Goal: Task Accomplishment & Management: Complete application form

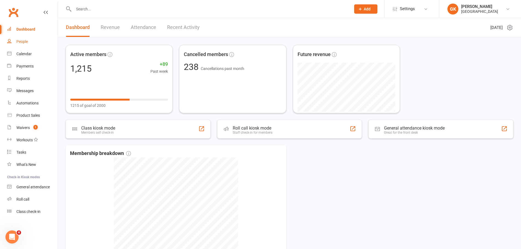
click at [26, 42] on div "People" at bounding box center [21, 41] width 11 height 4
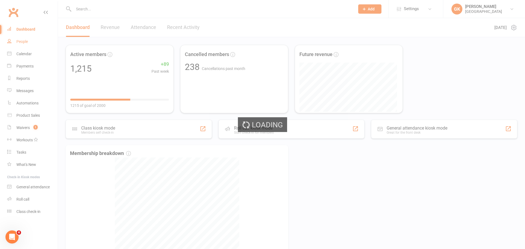
select select "100"
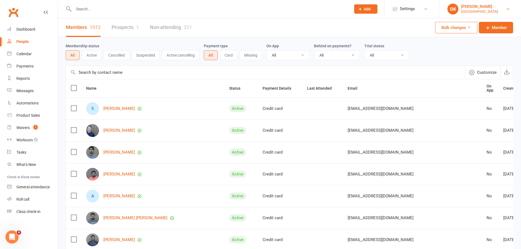
click at [493, 11] on div "[GEOGRAPHIC_DATA]" at bounding box center [479, 11] width 37 height 5
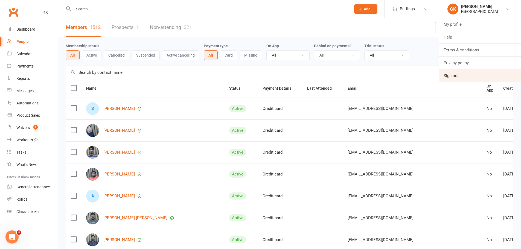
click at [477, 74] on link "Sign out" at bounding box center [481, 76] width 82 height 13
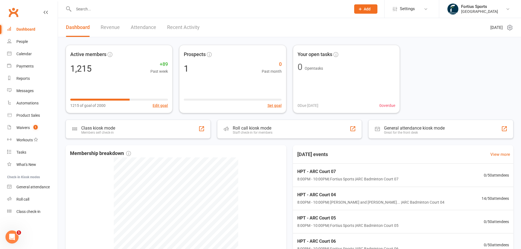
click at [147, 16] on div at bounding box center [207, 9] width 282 height 18
click at [141, 11] on input "text" at bounding box center [209, 9] width 275 height 8
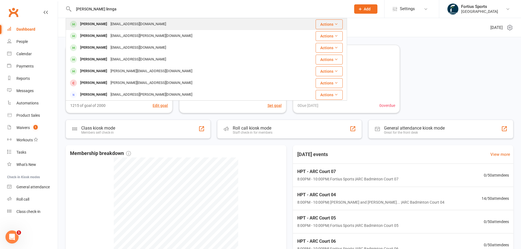
type input "[PERSON_NAME] linnga"
click at [132, 24] on div "[EMAIL_ADDRESS][DOMAIN_NAME]" at bounding box center [138, 24] width 59 height 8
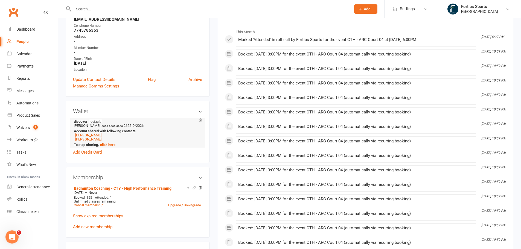
scroll to position [82, 0]
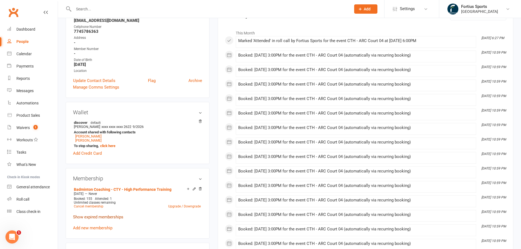
click at [108, 215] on link "Show expired memberships" at bounding box center [98, 217] width 50 height 5
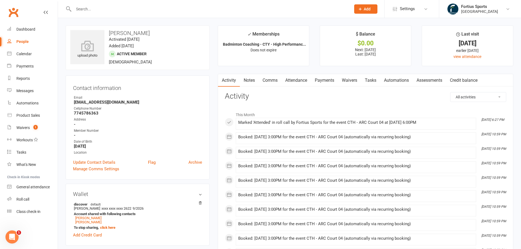
scroll to position [0, 0]
click at [110, 10] on input "text" at bounding box center [209, 9] width 275 height 8
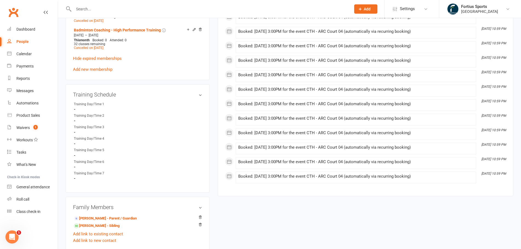
scroll to position [356, 0]
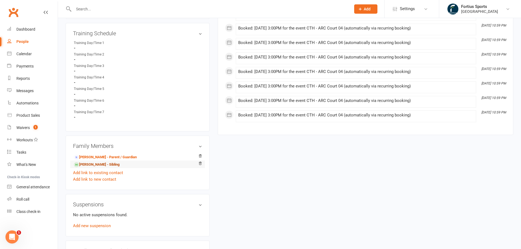
click at [99, 165] on link "[PERSON_NAME] - Sibling" at bounding box center [97, 165] width 46 height 6
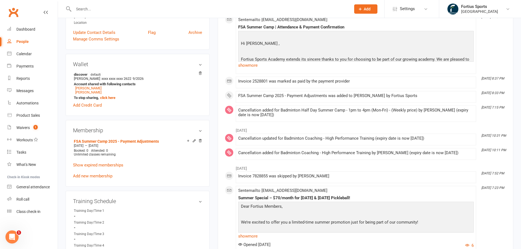
scroll to position [164, 0]
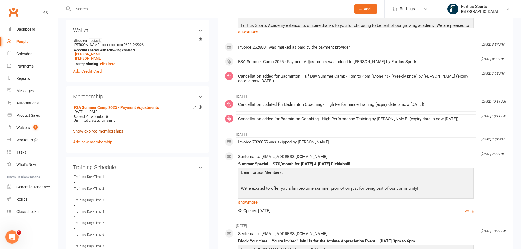
click at [111, 131] on link "Show expired memberships" at bounding box center [98, 131] width 50 height 5
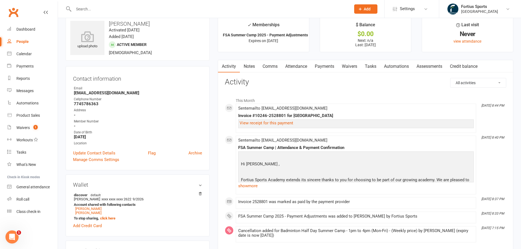
scroll to position [0, 0]
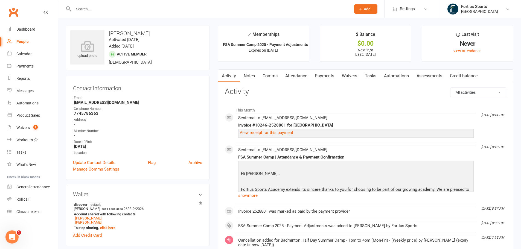
click at [322, 76] on link "Payments" at bounding box center [324, 76] width 27 height 13
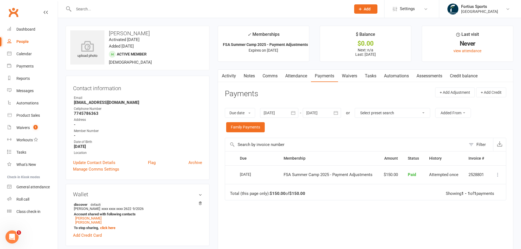
click at [284, 112] on div at bounding box center [279, 113] width 38 height 10
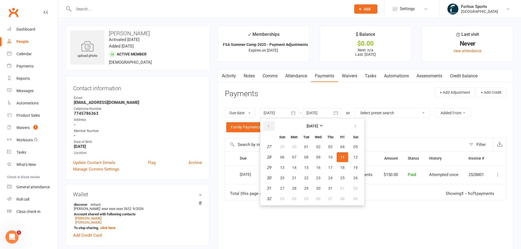
click at [268, 126] on icon "button" at bounding box center [269, 126] width 4 height 4
click at [270, 126] on icon "button" at bounding box center [269, 126] width 4 height 4
click at [322, 148] on button "02" at bounding box center [318, 147] width 11 height 10
type input "[DATE]"
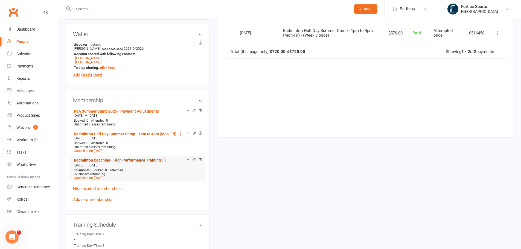
scroll to position [164, 0]
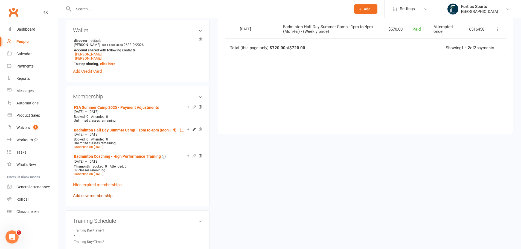
click at [106, 194] on link "Add new membership" at bounding box center [92, 195] width 39 height 5
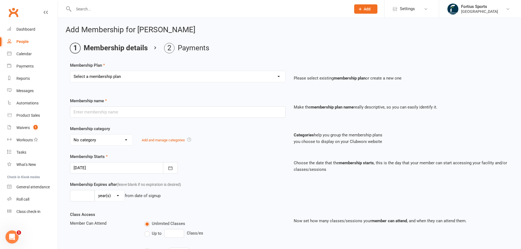
click at [159, 77] on select "Select a membership plan Create new Membership Plan Badminton - Adult Annual Me…" at bounding box center [177, 76] width 215 height 11
select select "63"
click at [70, 71] on select "Select a membership plan Create new Membership Plan Badminton - Adult Annual Me…" at bounding box center [177, 76] width 215 height 11
type input "Badminton Coaching - CTY - High Performance Training"
select select "2"
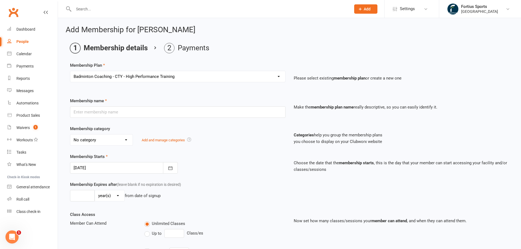
type input "0"
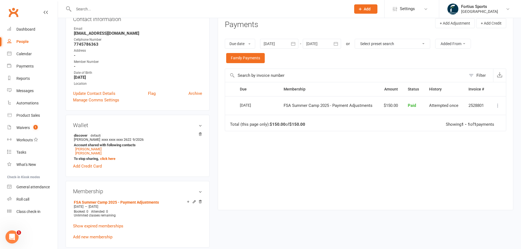
scroll to position [27, 0]
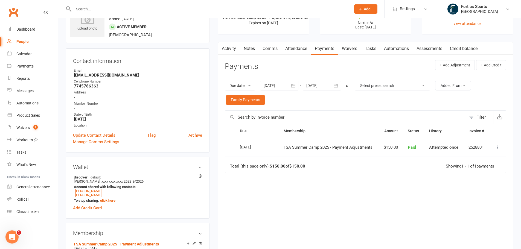
click at [231, 46] on link "Activity" at bounding box center [229, 48] width 22 height 13
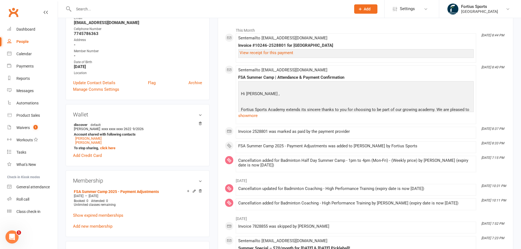
scroll to position [82, 0]
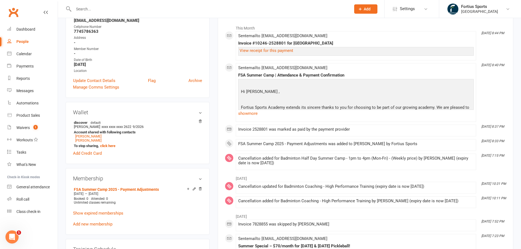
click at [251, 113] on link "show more" at bounding box center [356, 114] width 236 height 8
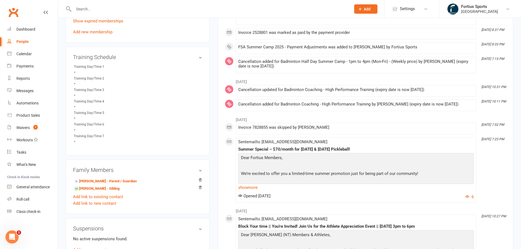
scroll to position [301, 0]
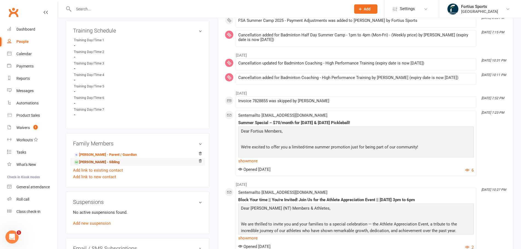
click at [104, 161] on link "[PERSON_NAME] - Sibling" at bounding box center [97, 163] width 46 height 6
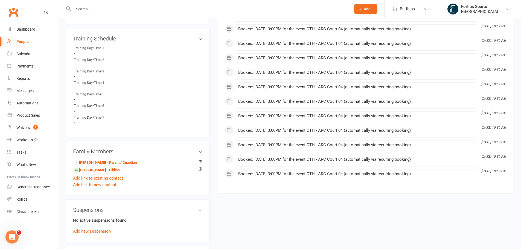
scroll to position [328, 0]
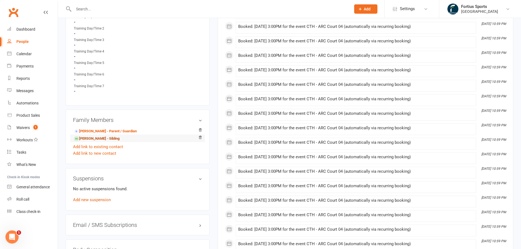
click at [109, 138] on link "[PERSON_NAME] - Sibling" at bounding box center [97, 139] width 46 height 6
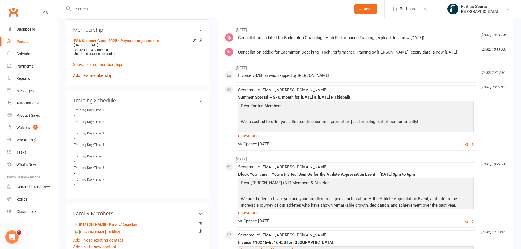
scroll to position [219, 0]
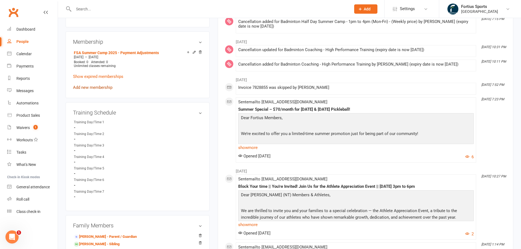
click at [96, 86] on link "Add new membership" at bounding box center [92, 87] width 39 height 5
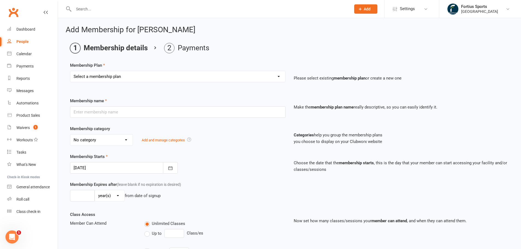
click at [163, 73] on select "Select a membership plan Create new Membership Plan Badminton - Adult Annual Me…" at bounding box center [177, 76] width 215 height 11
select select "63"
click at [70, 71] on select "Select a membership plan Create new Membership Plan Badminton - Adult Annual Me…" at bounding box center [177, 76] width 215 height 11
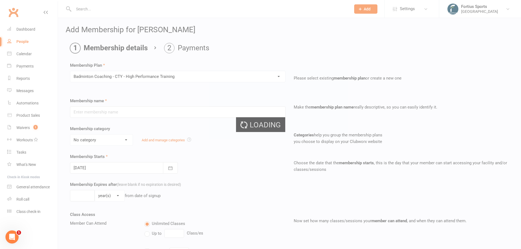
type input "Badminton Coaching - CTY - High Performance Training"
select select "2"
type input "0"
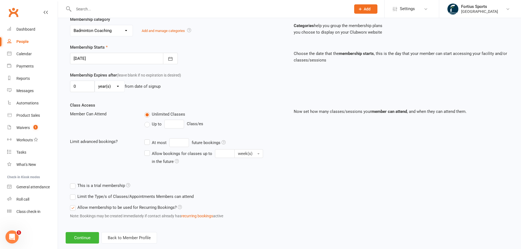
scroll to position [120, 0]
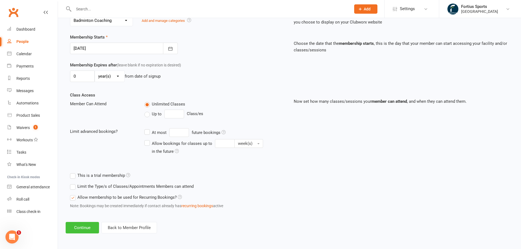
click at [82, 229] on button "Continue" at bounding box center [82, 227] width 33 height 11
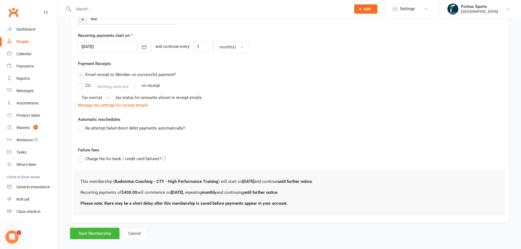
scroll to position [0, 0]
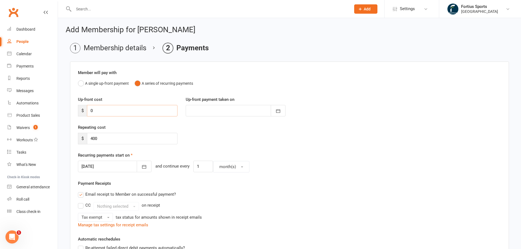
click at [130, 110] on input "0" at bounding box center [132, 110] width 91 height 11
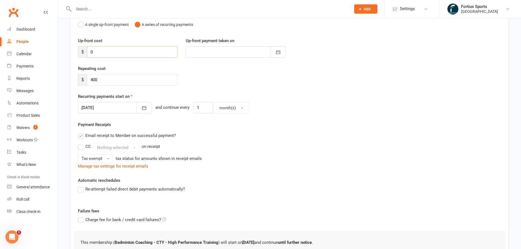
scroll to position [27, 0]
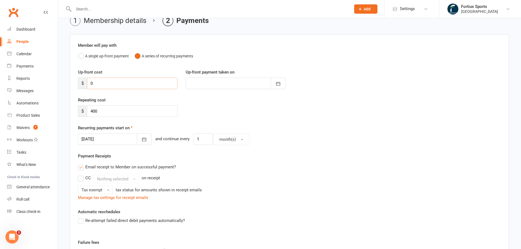
drag, startPoint x: 100, startPoint y: 83, endPoint x: 79, endPoint y: 83, distance: 21.6
click at [79, 83] on div "$ 0" at bounding box center [128, 83] width 100 height 11
type input "3"
type input "[DATE]"
type input "360"
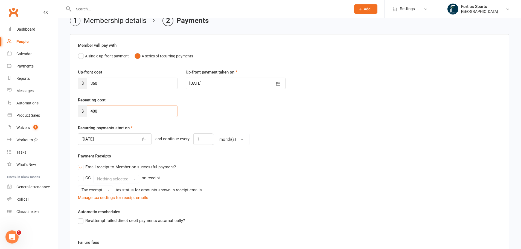
drag, startPoint x: 106, startPoint y: 112, endPoint x: 90, endPoint y: 110, distance: 15.7
click at [90, 110] on input "400" at bounding box center [132, 111] width 91 height 11
type input "360"
click at [197, 114] on div "Repeating cost $ 360" at bounding box center [290, 111] width 432 height 28
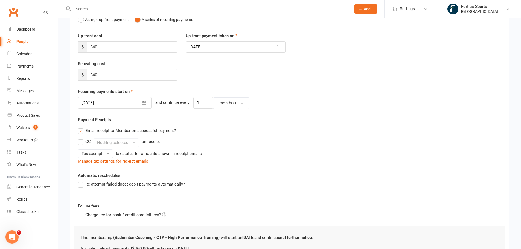
scroll to position [82, 0]
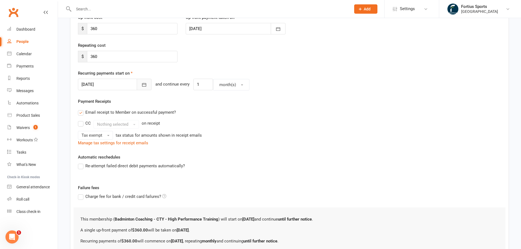
click at [137, 87] on button "button" at bounding box center [144, 84] width 15 height 11
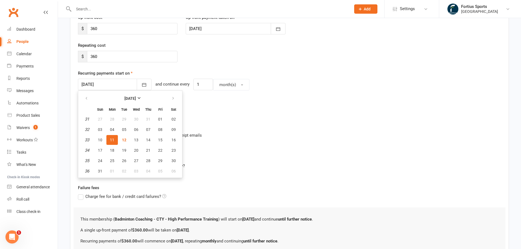
click at [173, 92] on th at bounding box center [174, 98] width 14 height 12
click at [173, 99] on icon "button" at bounding box center [173, 98] width 4 height 4
click at [114, 120] on span "01" at bounding box center [112, 119] width 4 height 4
type input "[DATE]"
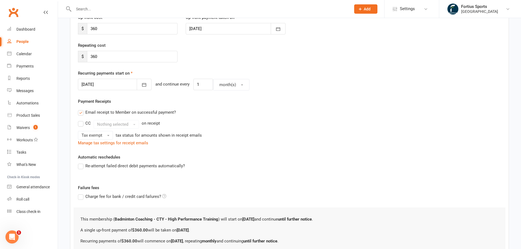
click at [231, 119] on div "Email receipt to Member on successful payment? CC Nothing selected on receipt T…" at bounding box center [290, 126] width 432 height 39
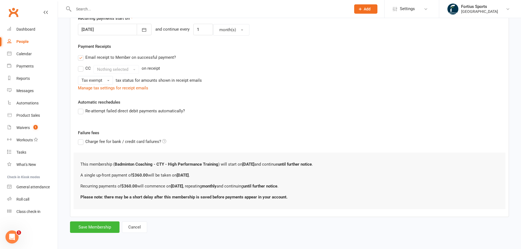
scroll to position [138, 0]
click at [99, 226] on button "Save Membership" at bounding box center [95, 226] width 50 height 11
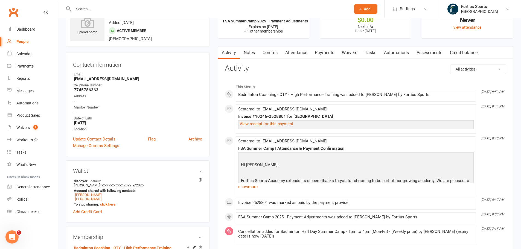
scroll to position [16, 0]
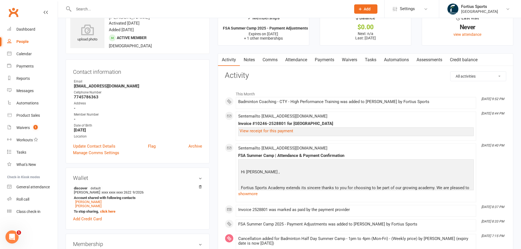
click at [325, 59] on link "Payments" at bounding box center [324, 60] width 27 height 13
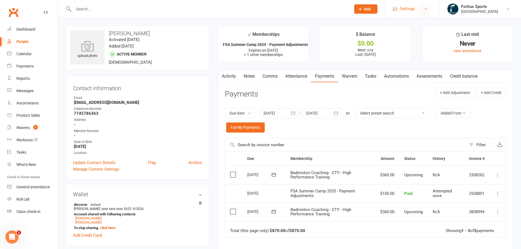
click at [426, 9] on icon at bounding box center [426, 9] width 4 height 4
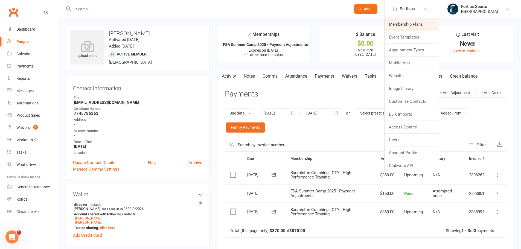
click at [412, 24] on link "Membership Plans" at bounding box center [412, 24] width 54 height 13
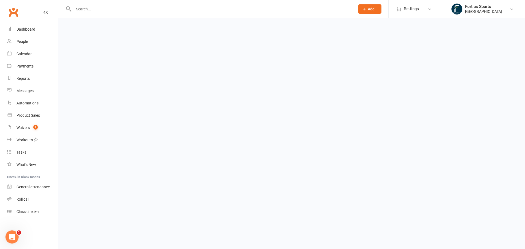
select select "100"
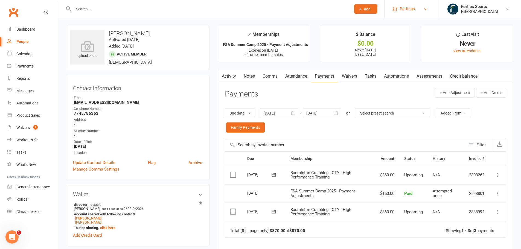
click at [422, 6] on link "Settings" at bounding box center [412, 9] width 38 height 12
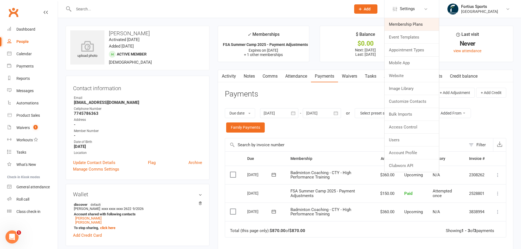
click at [405, 24] on link "Membership Plans" at bounding box center [412, 24] width 54 height 13
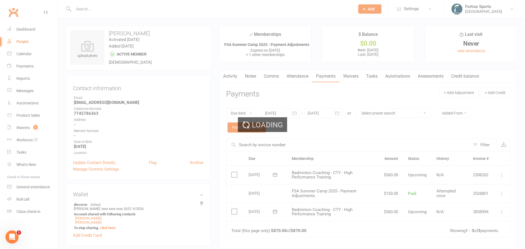
select select "100"
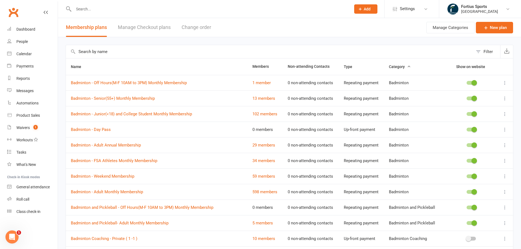
click at [202, 51] on input "text" at bounding box center [269, 51] width 407 height 13
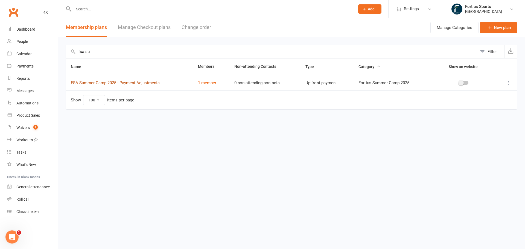
type input "fsa su"
click at [141, 84] on link "FSA Summer Camp 2025 - Payment Adjustments" at bounding box center [115, 82] width 89 height 5
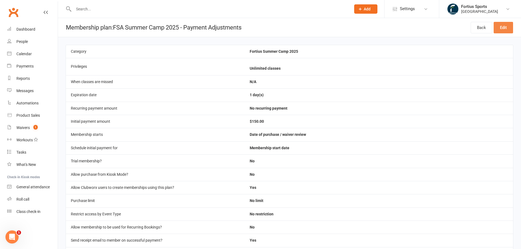
click at [498, 25] on link "Edit" at bounding box center [503, 27] width 19 height 11
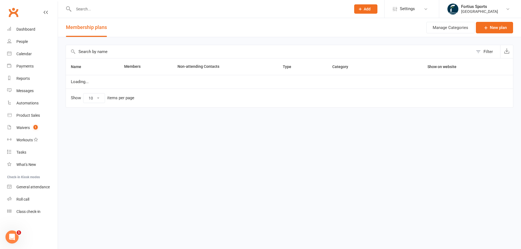
select select "100"
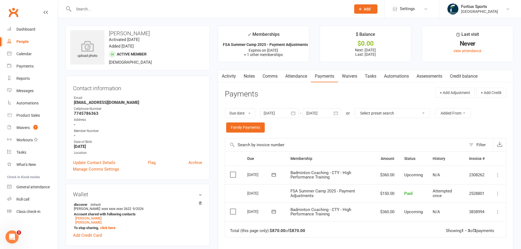
click at [234, 77] on link "Activity" at bounding box center [229, 76] width 22 height 13
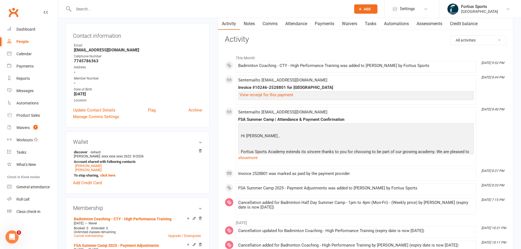
scroll to position [55, 0]
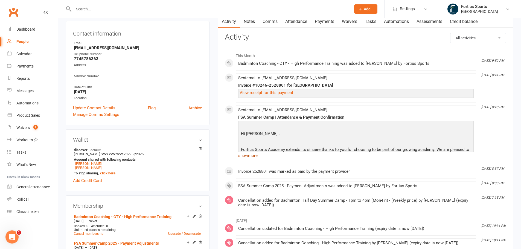
click at [249, 156] on link "show more" at bounding box center [356, 156] width 236 height 8
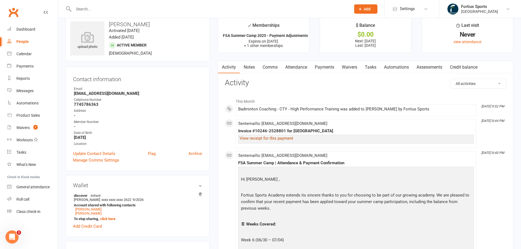
scroll to position [0, 0]
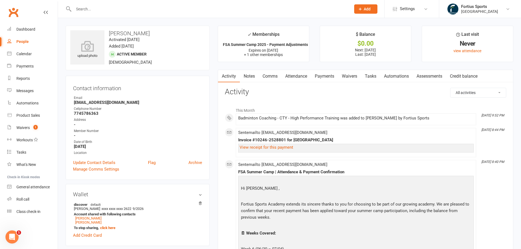
click at [329, 117] on div "Badminton Coaching - CTY - High Performance Training was added to [PERSON_NAME]…" at bounding box center [356, 118] width 236 height 5
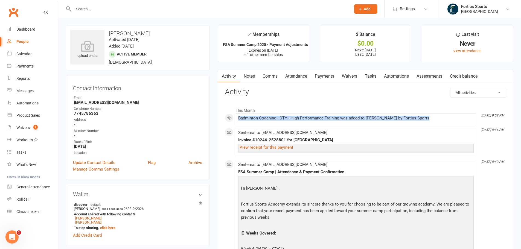
click at [329, 117] on div "Badminton Coaching - CTY - High Performance Training was added to [PERSON_NAME]…" at bounding box center [356, 118] width 236 height 5
click at [357, 125] on li "[DATE] 9:52 PM Badminton Coaching - CTY - High Performance Training was added t…" at bounding box center [356, 120] width 241 height 12
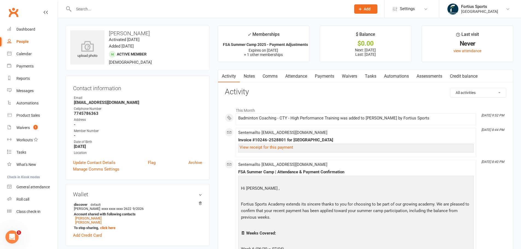
click at [91, 9] on input "text" at bounding box center [209, 9] width 275 height 8
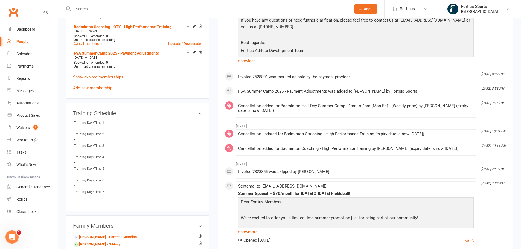
scroll to position [328, 0]
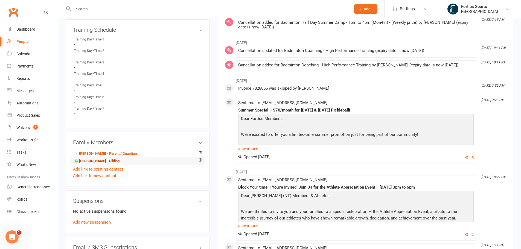
click at [112, 160] on link "[PERSON_NAME] - Sibling" at bounding box center [97, 161] width 46 height 6
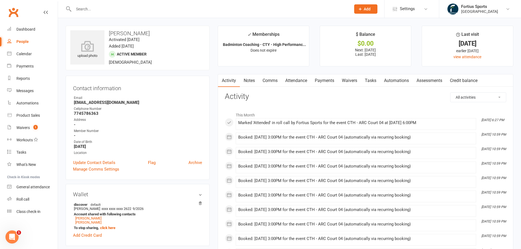
click at [321, 81] on link "Payments" at bounding box center [324, 80] width 27 height 13
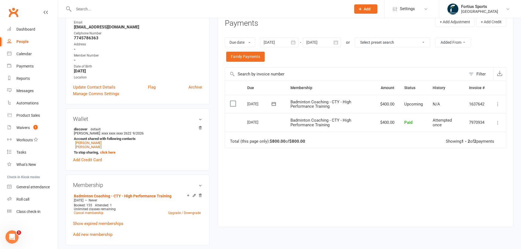
scroll to position [137, 0]
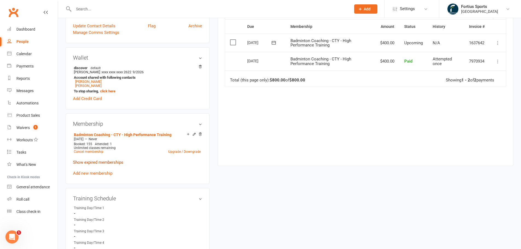
click at [114, 161] on link "Show expired memberships" at bounding box center [98, 162] width 50 height 5
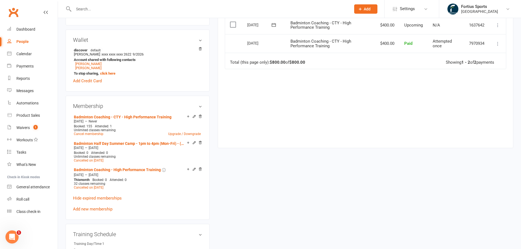
scroll to position [192, 0]
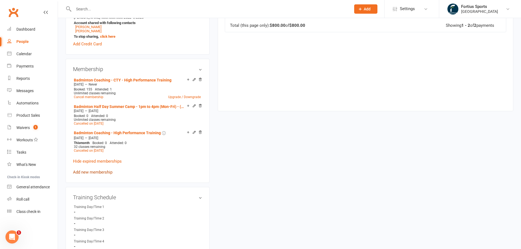
click at [99, 172] on link "Add new membership" at bounding box center [92, 172] width 39 height 5
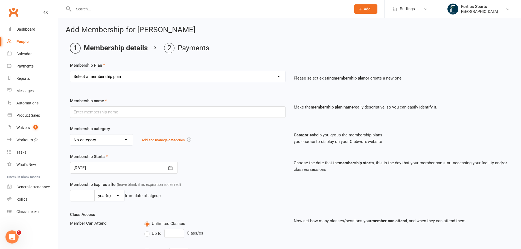
click at [229, 79] on select "Select a membership plan Create new Membership Plan Badminton - Adult Annual Me…" at bounding box center [177, 76] width 215 height 11
select select "65"
click at [70, 71] on select "Select a membership plan Create new Membership Plan Badminton - Adult Annual Me…" at bounding box center [177, 76] width 215 height 11
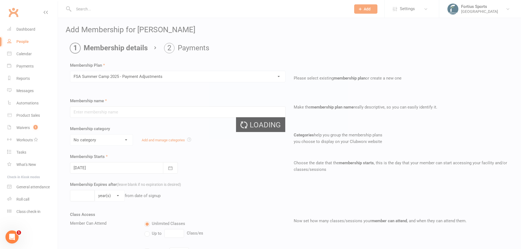
type input "FSA Summer Camp 2025 - Payment Adjustments"
select select "4"
type input "1"
select select "0"
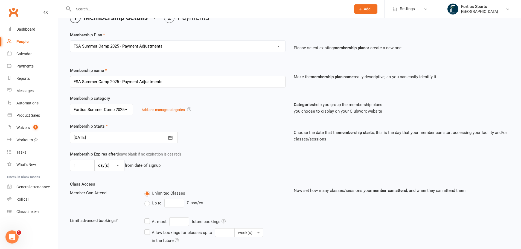
scroll to position [120, 0]
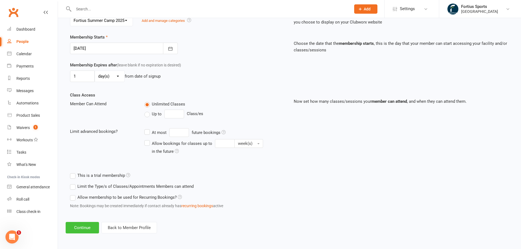
click at [88, 228] on button "Continue" at bounding box center [82, 227] width 33 height 11
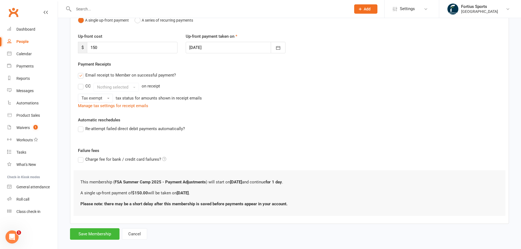
scroll to position [71, 0]
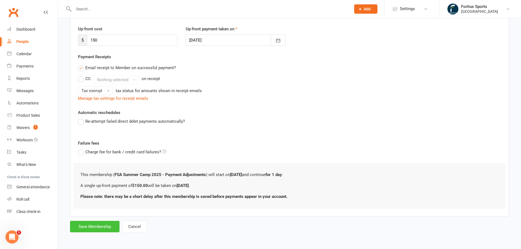
click at [102, 228] on button "Save Membership" at bounding box center [95, 226] width 50 height 11
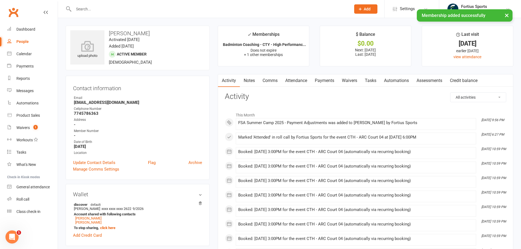
click at [268, 82] on link "Comms" at bounding box center [270, 80] width 23 height 13
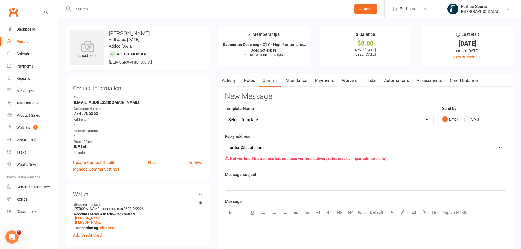
click at [248, 120] on select "Select Template [Email] Badminton Court Schedule [SMS] [Default template - revi…" at bounding box center [329, 119] width 209 height 11
select select "29"
click at [225, 114] on select "Select Template [Email] Badminton Court Schedule [SMS] [Default template - revi…" at bounding box center [329, 119] width 209 height 11
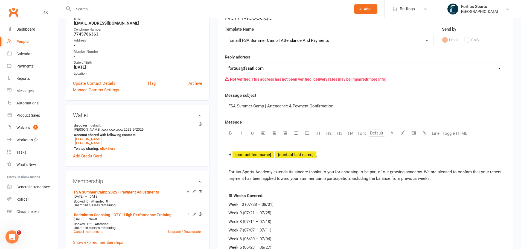
scroll to position [109, 0]
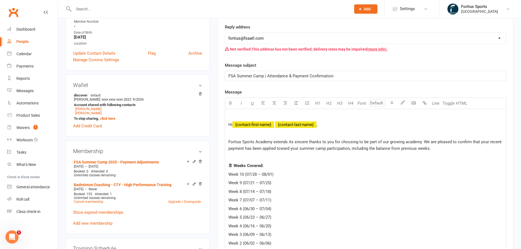
click at [245, 115] on p at bounding box center [366, 116] width 274 height 7
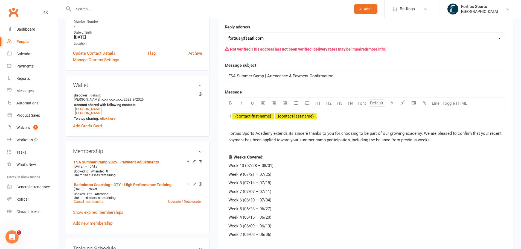
click at [244, 124] on p at bounding box center [366, 125] width 274 height 7
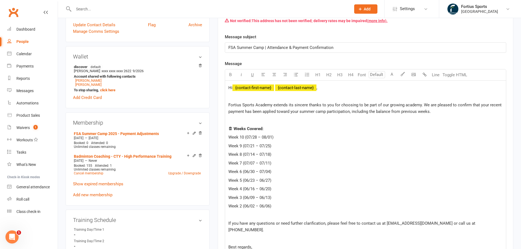
scroll to position [137, 0]
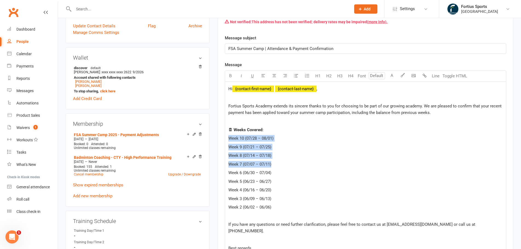
drag, startPoint x: 229, startPoint y: 138, endPoint x: 272, endPoint y: 164, distance: 50.2
click at [272, 164] on div "Hi ﻿ {contact-first-name} ﻿ {contact-last-name} , ﻿ Fortius Sports Academy exte…" at bounding box center [365, 173] width 281 height 182
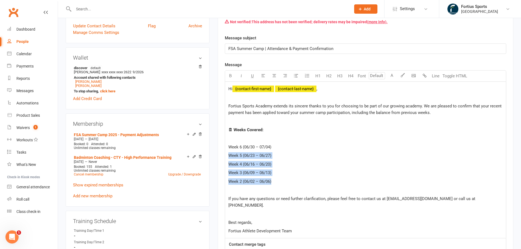
drag, startPoint x: 277, startPoint y: 184, endPoint x: 224, endPoint y: 157, distance: 59.7
click at [224, 157] on div "Activity Notes Comms Attendance Payments Waivers Tasks Automations Assessments …" at bounding box center [366, 133] width 296 height 393
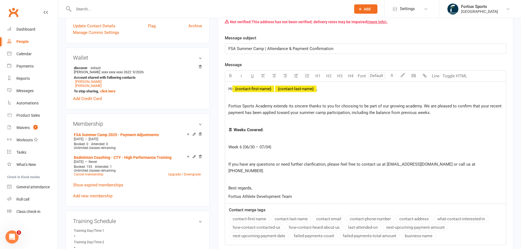
click at [261, 160] on div "Hi ﻿ {contact-first-name} ﻿ {contact-last-name} , ﻿ Fortius Sports Academy exte…" at bounding box center [365, 143] width 281 height 122
click at [252, 155] on p at bounding box center [366, 155] width 274 height 7
drag, startPoint x: 239, startPoint y: 138, endPoint x: 262, endPoint y: 141, distance: 22.4
click at [240, 138] on p "﻿" at bounding box center [366, 138] width 274 height 7
click at [248, 176] on p at bounding box center [366, 179] width 274 height 7
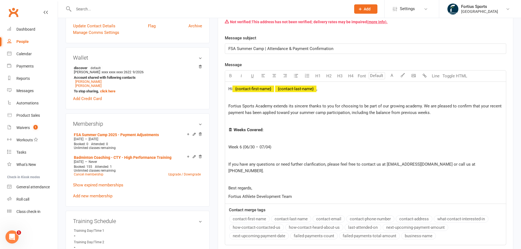
click at [235, 137] on p "﻿" at bounding box center [366, 138] width 274 height 7
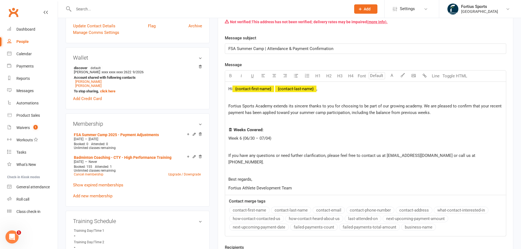
click at [245, 150] on p at bounding box center [366, 147] width 274 height 7
click at [268, 168] on p at bounding box center [366, 171] width 274 height 7
click at [242, 122] on p at bounding box center [366, 121] width 274 height 7
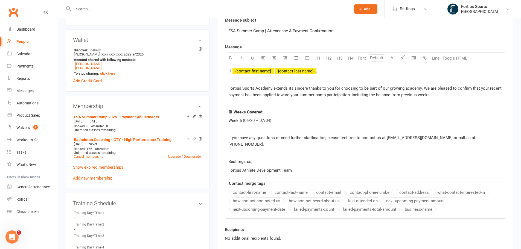
scroll to position [164, 0]
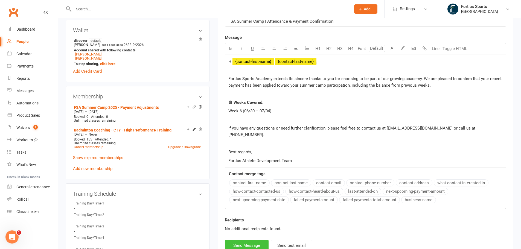
click at [247, 240] on button "Send Message" at bounding box center [247, 245] width 44 height 11
select select
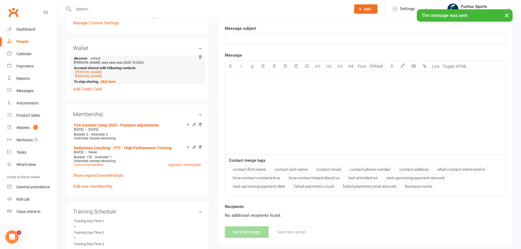
scroll to position [137, 0]
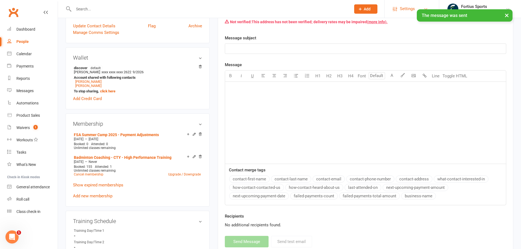
click at [407, 8] on span "Settings" at bounding box center [407, 9] width 15 height 12
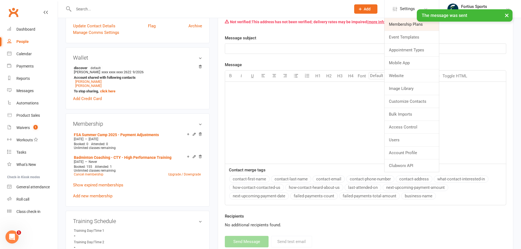
click at [409, 24] on link "Membership Plans" at bounding box center [412, 24] width 54 height 13
select select "100"
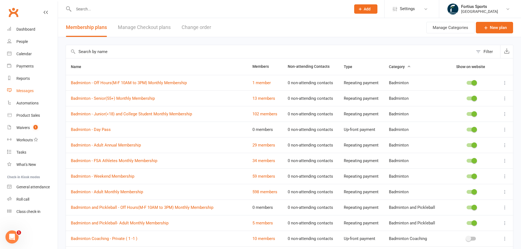
click at [26, 92] on div "Messages" at bounding box center [24, 91] width 17 height 4
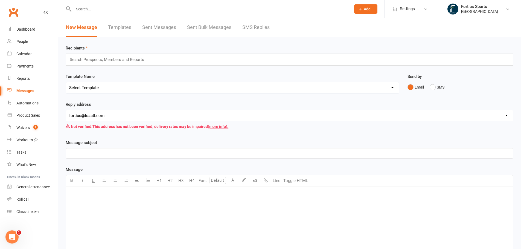
click at [128, 28] on link "Templates" at bounding box center [119, 27] width 23 height 19
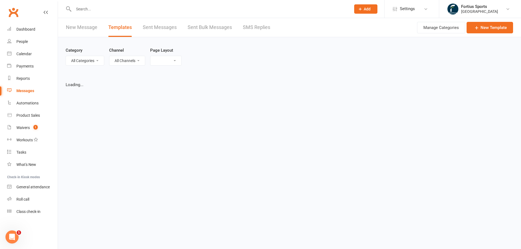
select select "list"
select select "100"
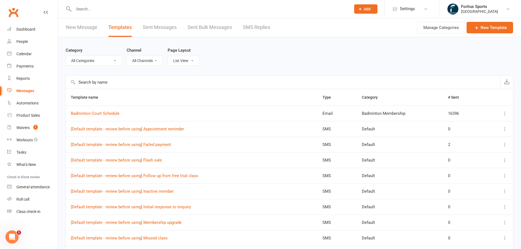
click at [103, 62] on select "All Categories (No category) Badminton Membership Default FSA Coaching FSA Memb…" at bounding box center [94, 60] width 56 height 9
select select "17465"
click at [66, 56] on select "All Categories (No category) Badminton Membership Default FSA Coaching FSA Memb…" at bounding box center [94, 60] width 56 height 9
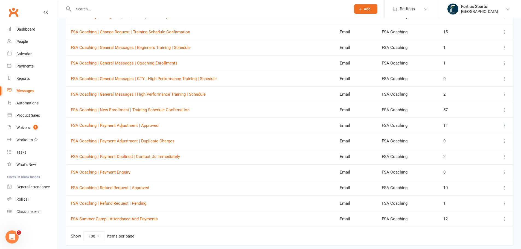
scroll to position [117, 0]
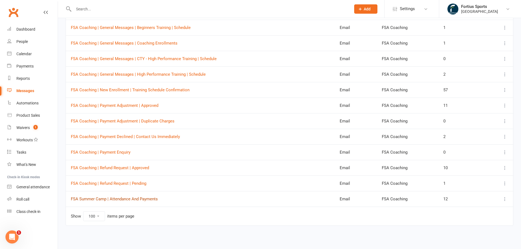
click at [140, 200] on link "FSA Summer Camp | Attendance And Payments" at bounding box center [114, 199] width 87 height 5
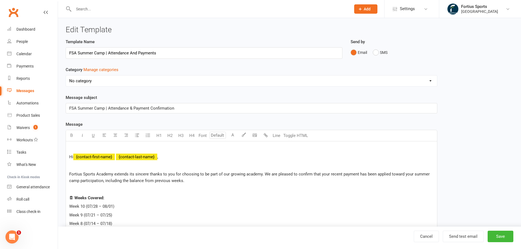
select select "17465"
click at [74, 151] on p at bounding box center [251, 148] width 365 height 7
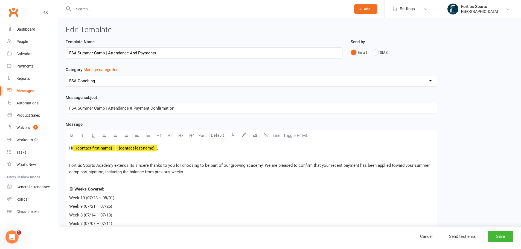
click at [73, 160] on p at bounding box center [251, 157] width 365 height 7
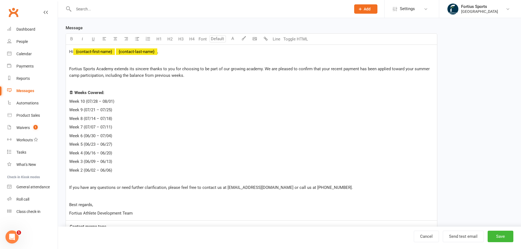
scroll to position [109, 0]
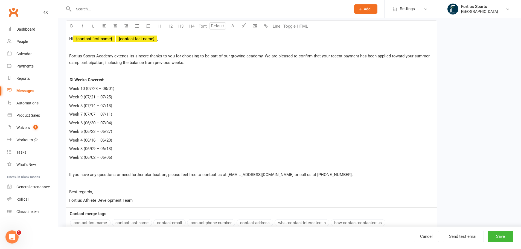
click at [77, 169] on p at bounding box center [251, 166] width 365 height 7
click at [78, 184] on p at bounding box center [251, 183] width 365 height 7
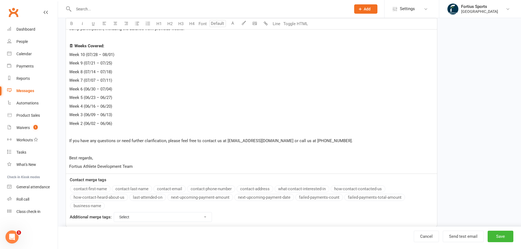
scroll to position [155, 0]
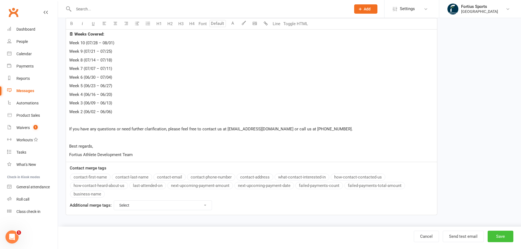
click at [506, 239] on button "Save" at bounding box center [501, 236] width 26 height 11
select select "100"
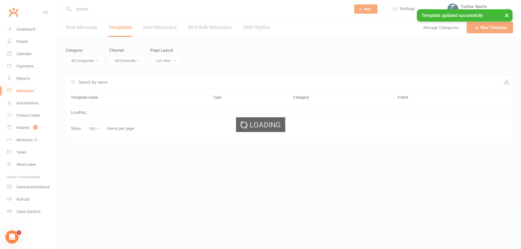
select select "17465"
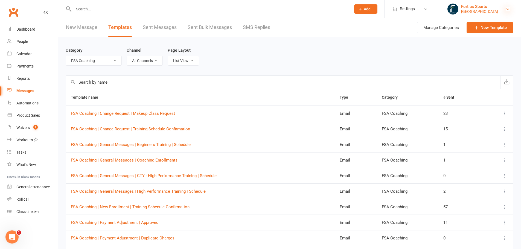
click at [508, 9] on icon at bounding box center [508, 9] width 4 height 4
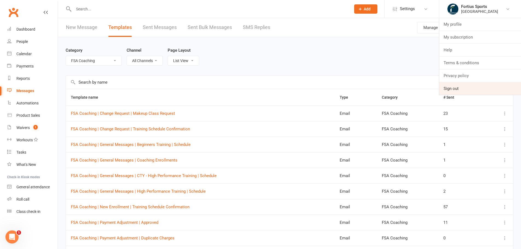
click at [457, 88] on link "Sign out" at bounding box center [481, 88] width 82 height 13
